Goal: Information Seeking & Learning: Learn about a topic

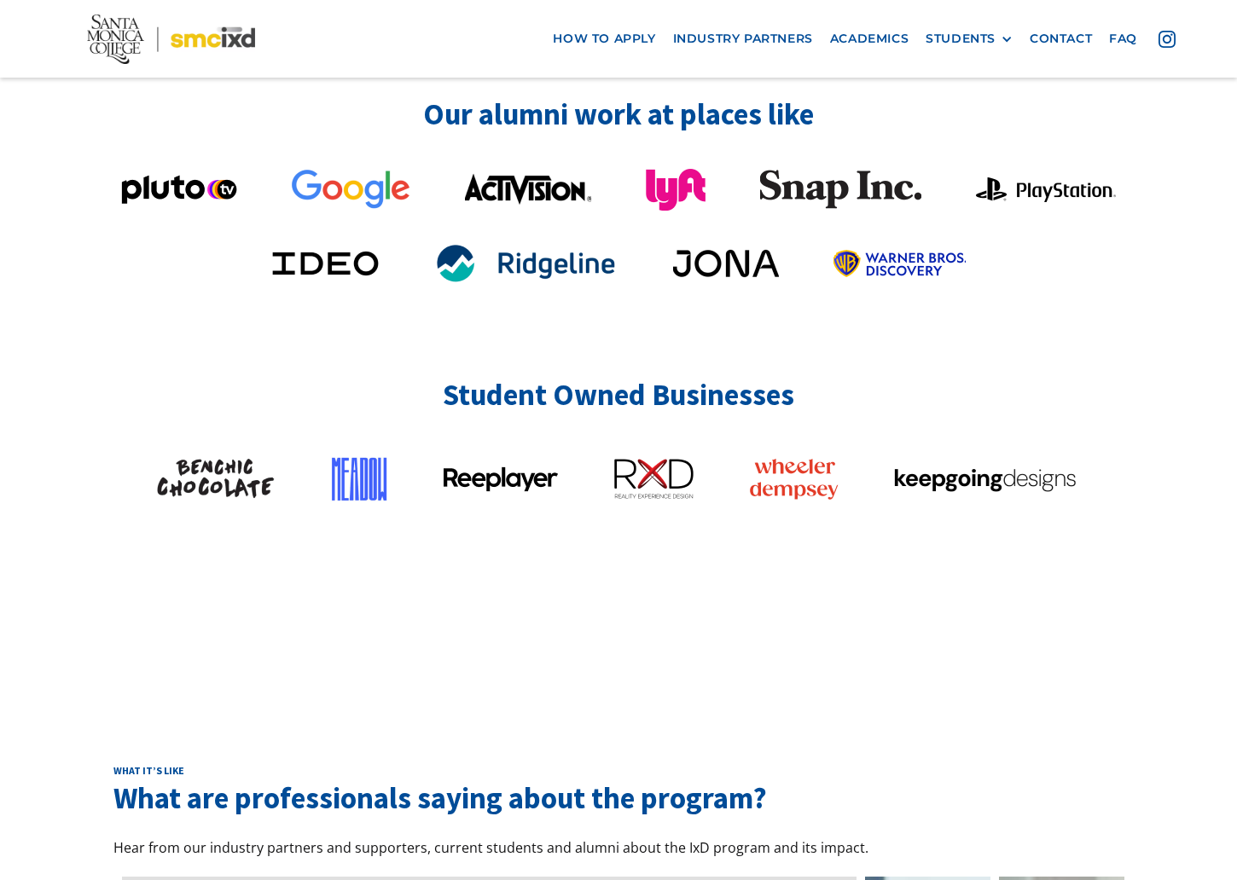
scroll to position [4338, 0]
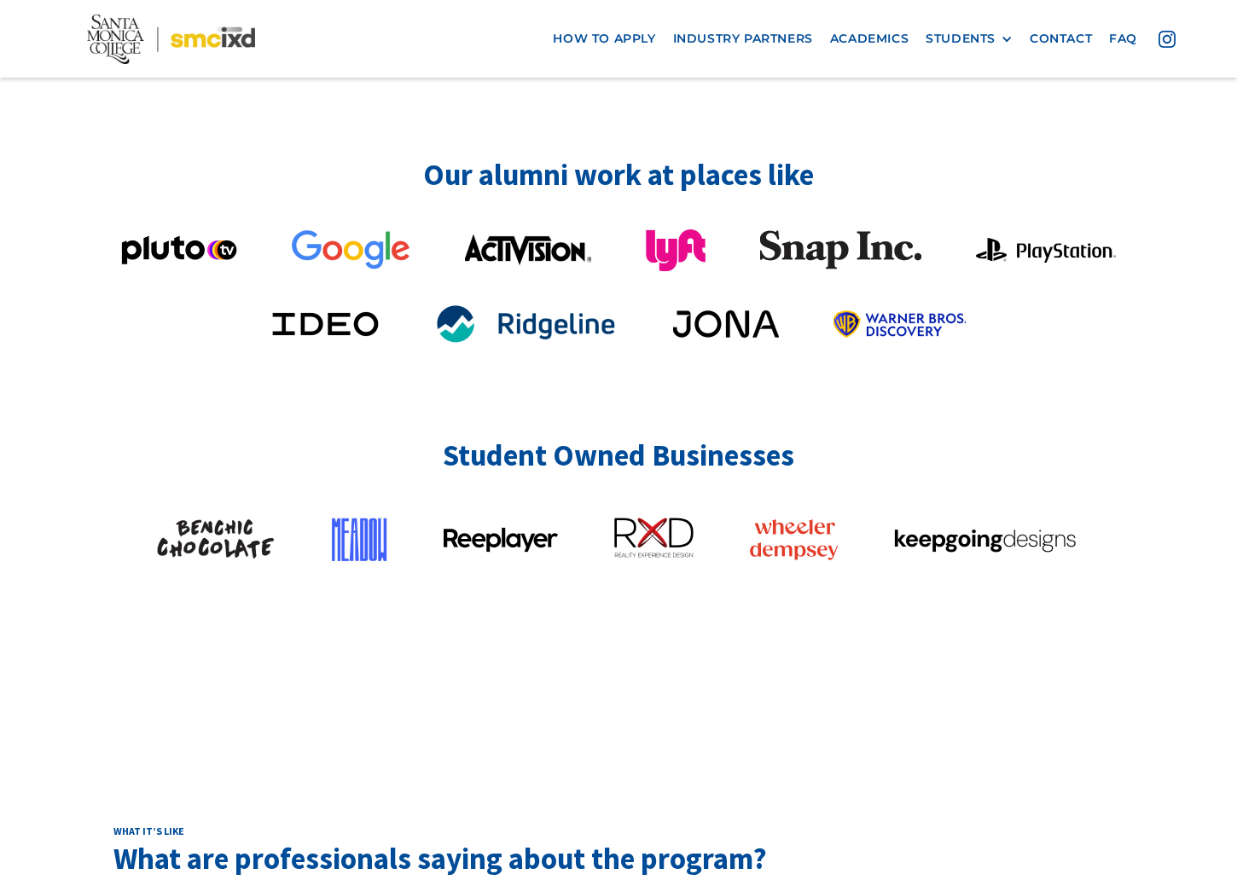
click at [641, 518] on img at bounding box center [653, 538] width 82 height 41
click at [372, 509] on img at bounding box center [359, 538] width 59 height 58
click at [542, 525] on img at bounding box center [501, 538] width 114 height 26
click at [778, 517] on img at bounding box center [794, 538] width 90 height 43
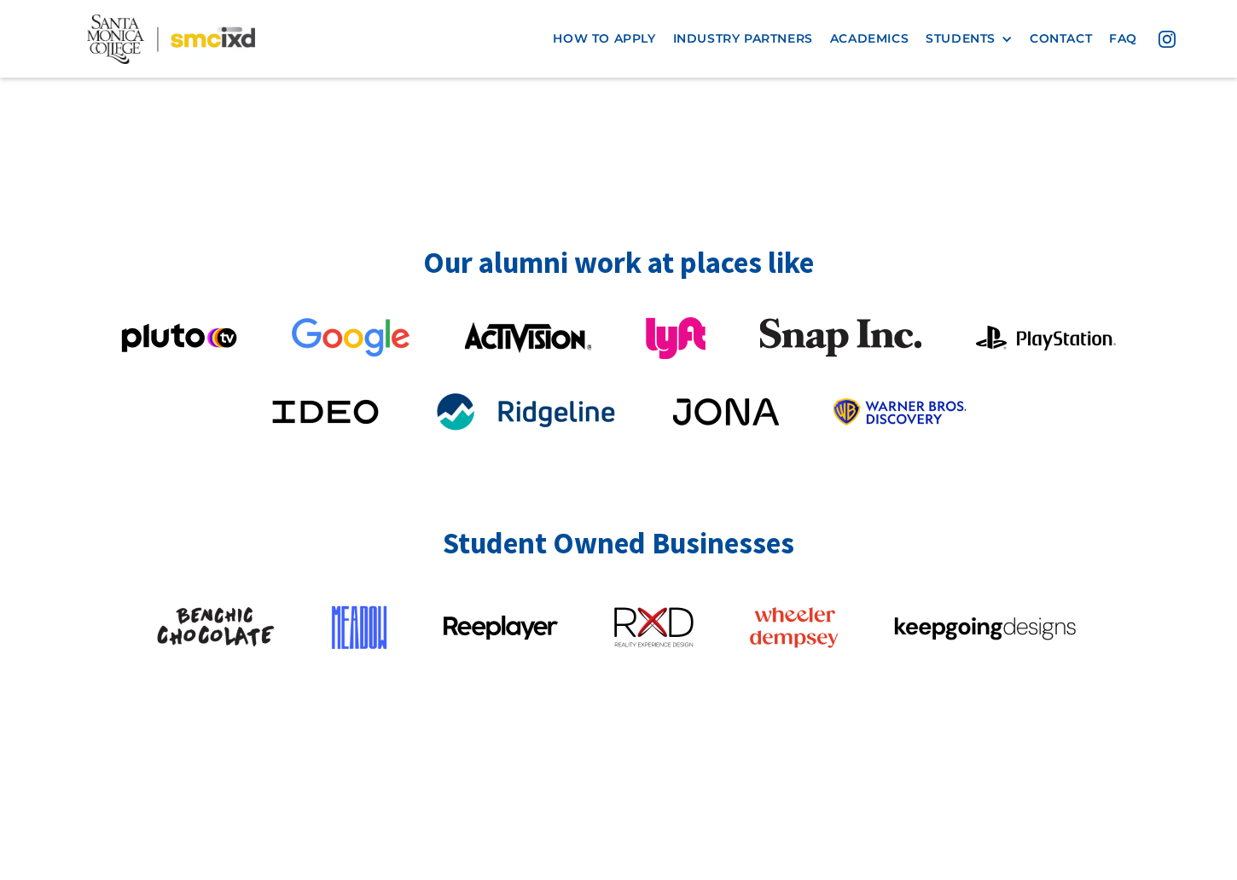
scroll to position [4177, 0]
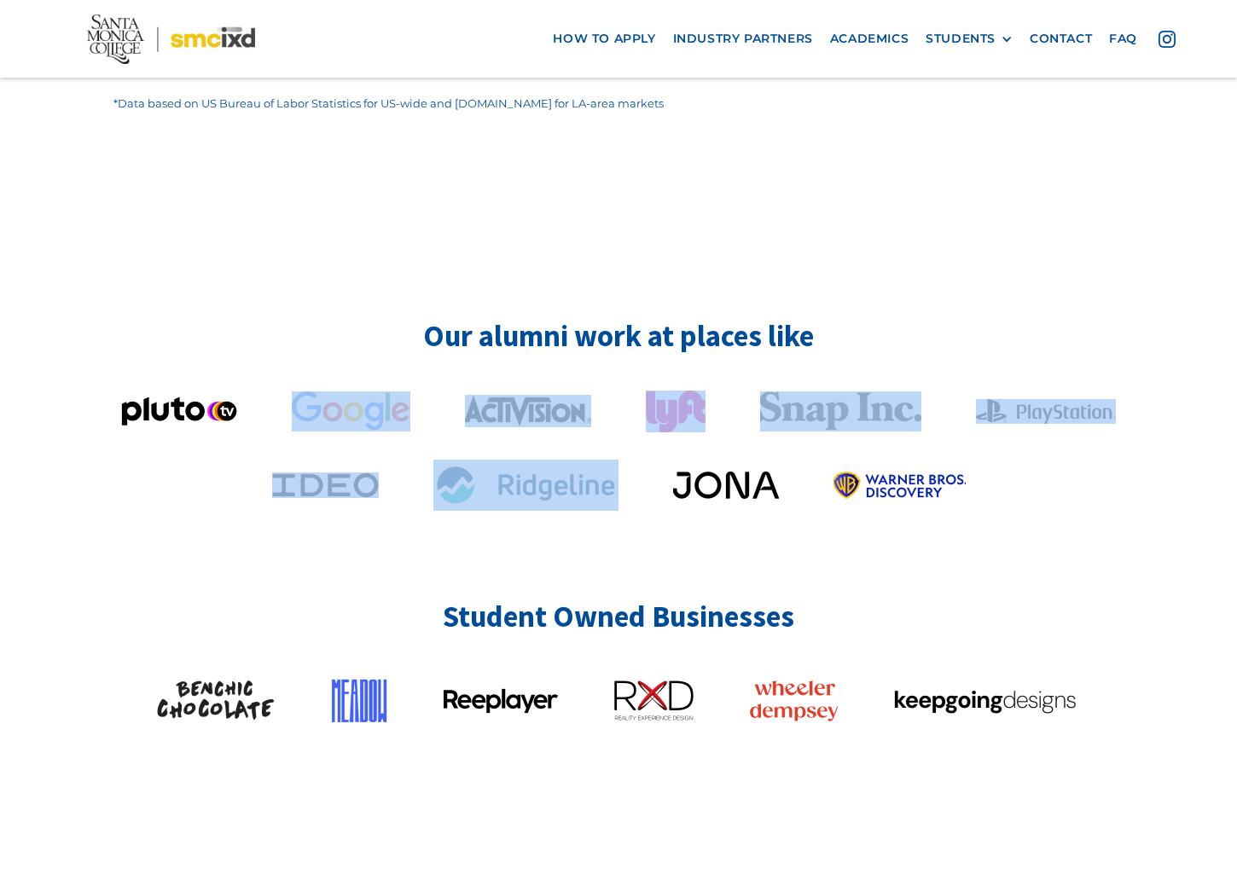
drag, startPoint x: 494, startPoint y: 311, endPoint x: 675, endPoint y: 337, distance: 182.6
click at [675, 391] on div at bounding box center [618, 451] width 1011 height 120
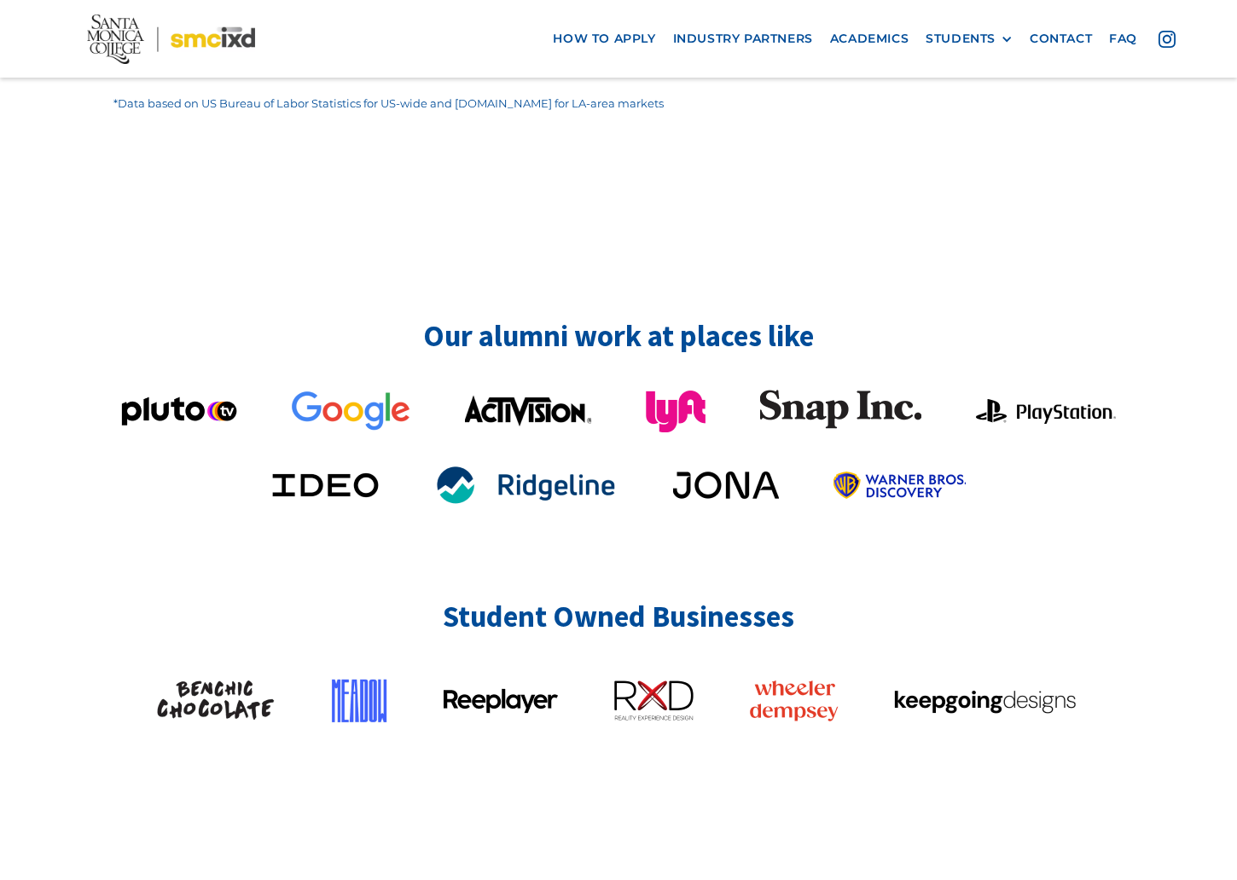
click at [786, 390] on img at bounding box center [840, 410] width 161 height 40
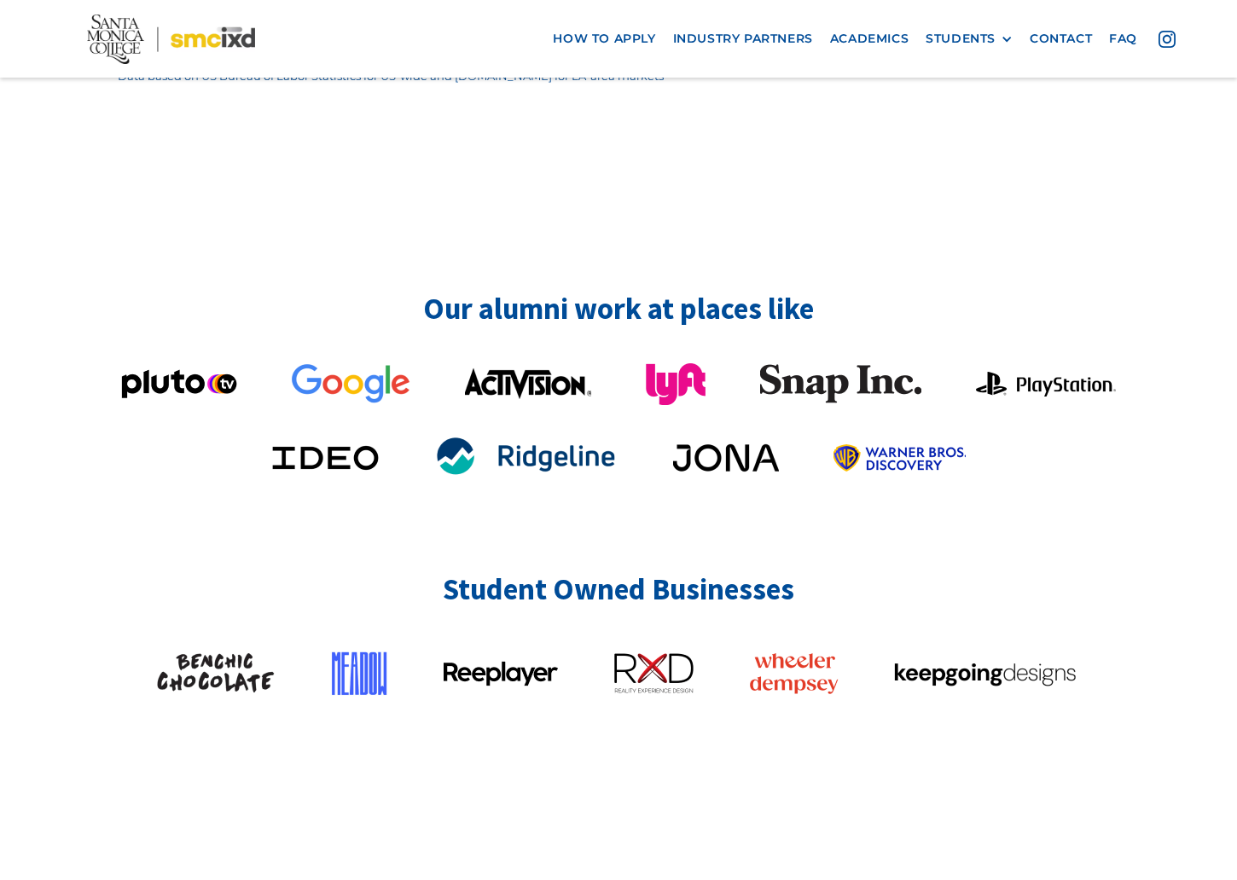
scroll to position [4094, 0]
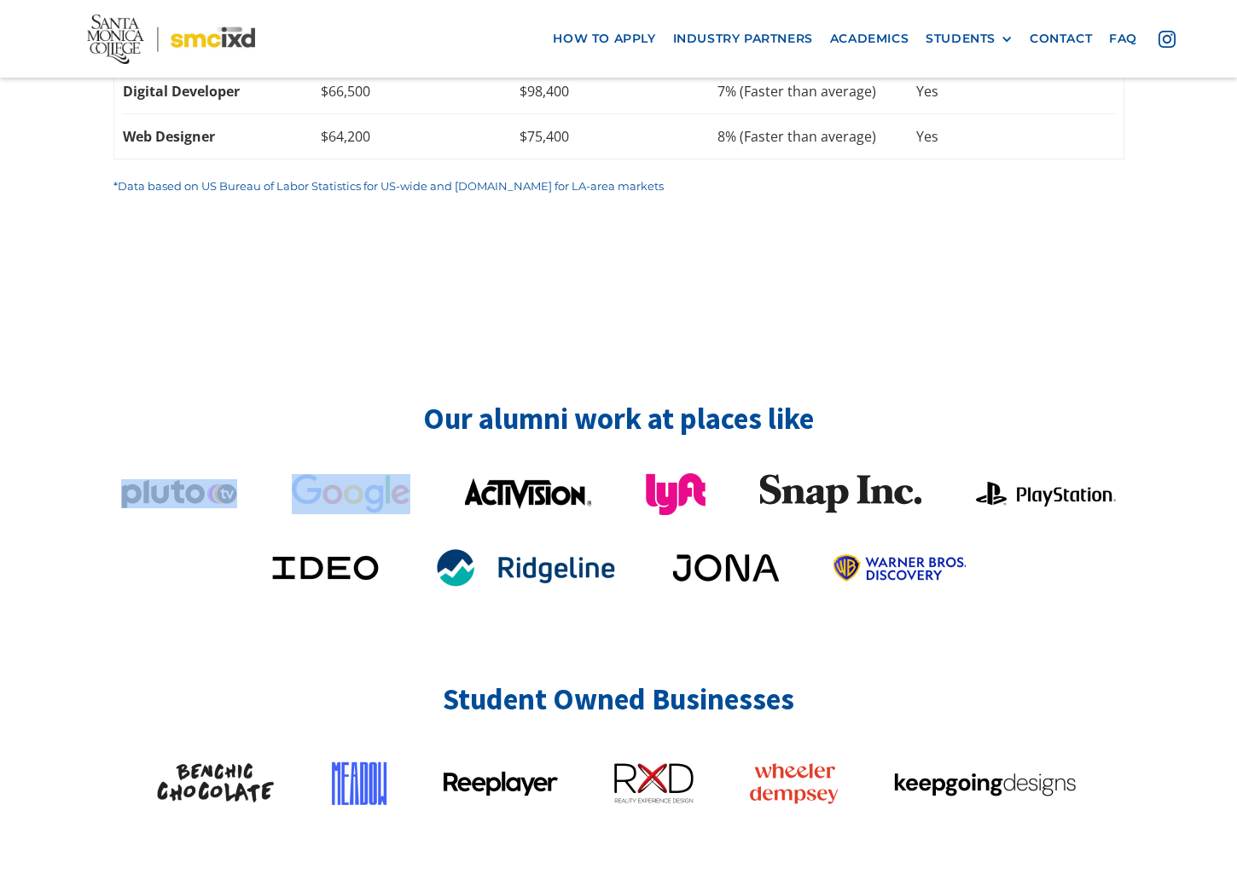
drag, startPoint x: 188, startPoint y: 387, endPoint x: 543, endPoint y: 346, distance: 357.2
click at [537, 400] on div "Our alumni work at places like Student Owned Businesses" at bounding box center [618, 606] width 1011 height 413
click at [543, 400] on div "Our alumni work at places like Student Owned Businesses" at bounding box center [618, 606] width 1011 height 413
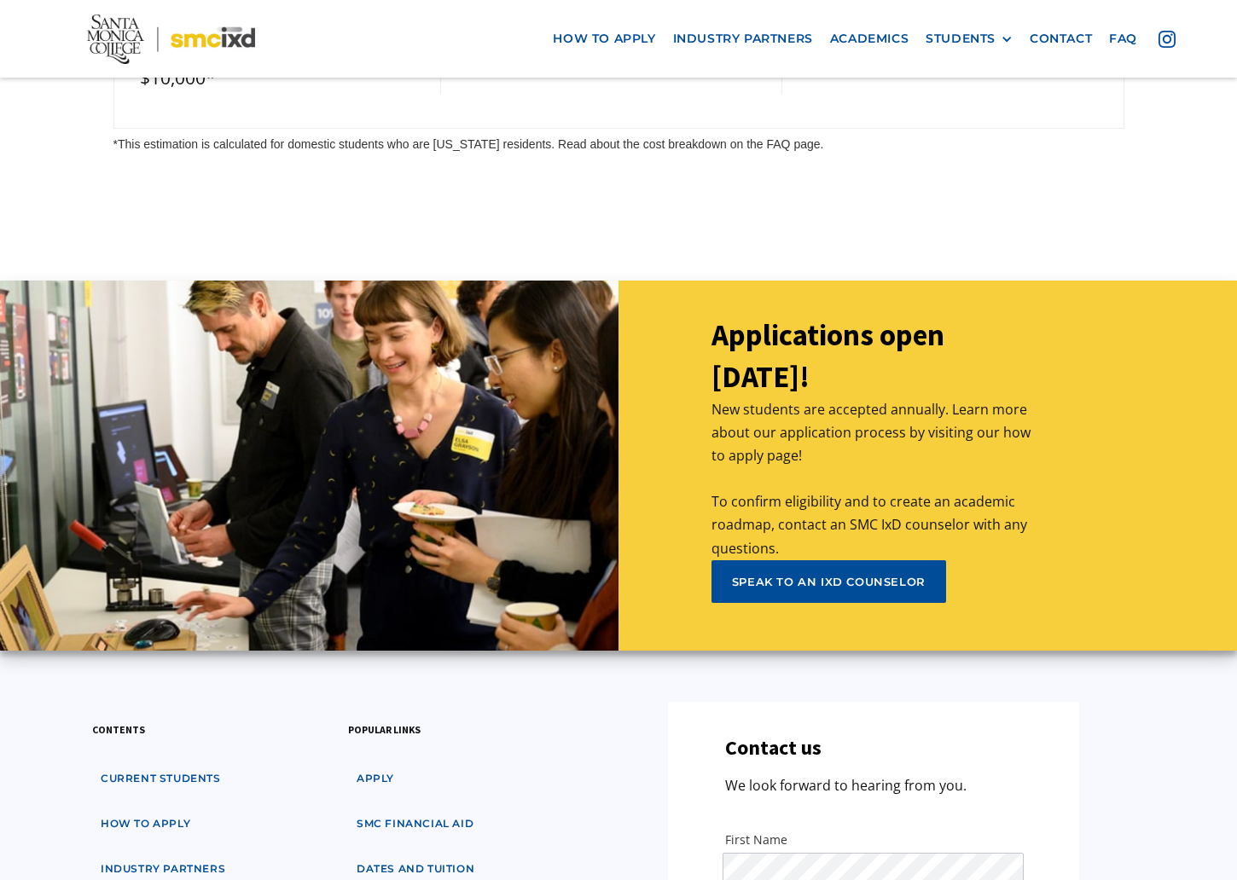
scroll to position [8322, 0]
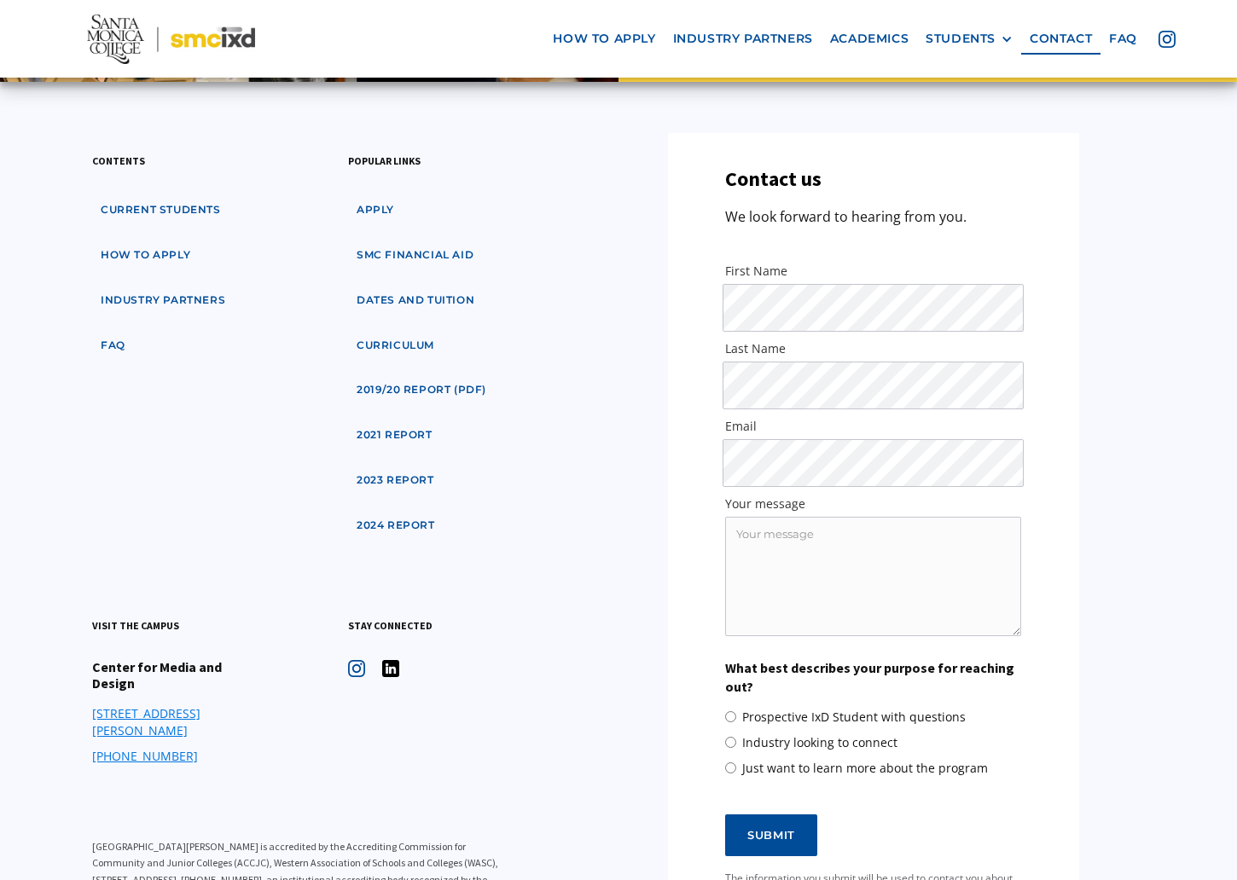
click at [395, 660] on img at bounding box center [390, 668] width 17 height 17
